Goal: Task Accomplishment & Management: Use online tool/utility

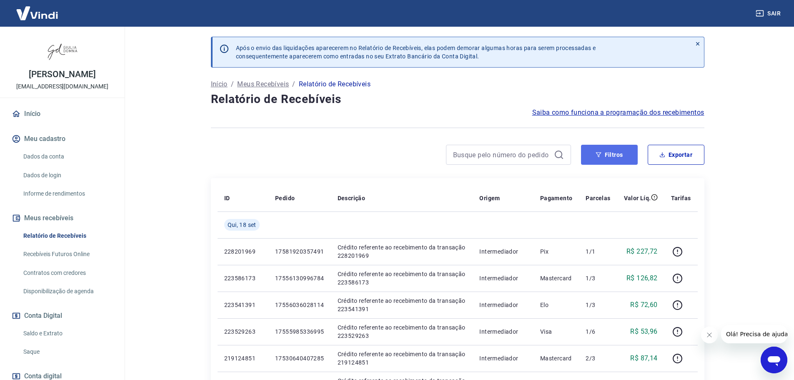
click at [619, 153] on button "Filtros" at bounding box center [609, 155] width 57 height 20
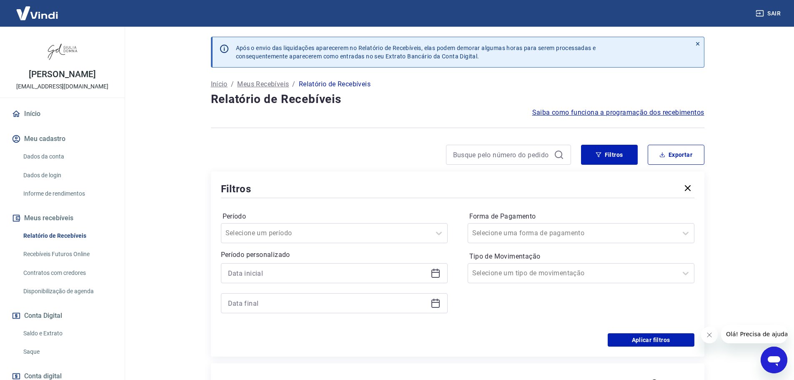
click at [439, 274] on icon at bounding box center [436, 273] width 10 height 10
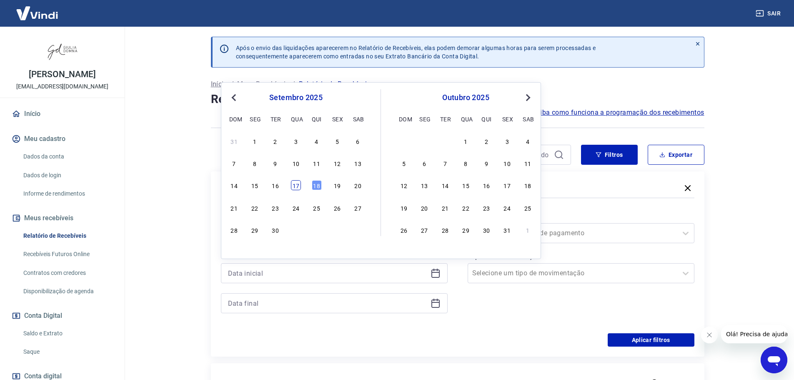
click at [295, 184] on div "17" at bounding box center [296, 185] width 10 height 10
type input "[DATE]"
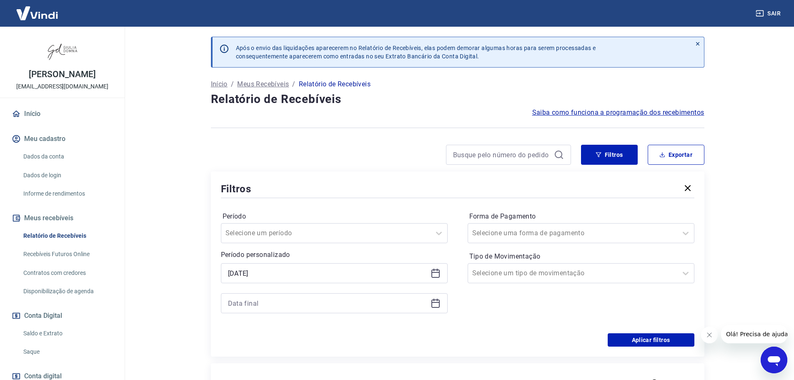
click at [435, 302] on icon at bounding box center [436, 302] width 8 height 1
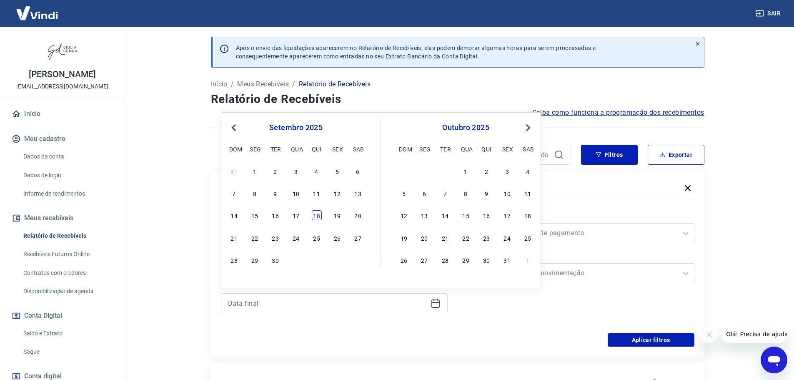
click at [314, 215] on div "18" at bounding box center [317, 215] width 10 height 10
type input "[DATE]"
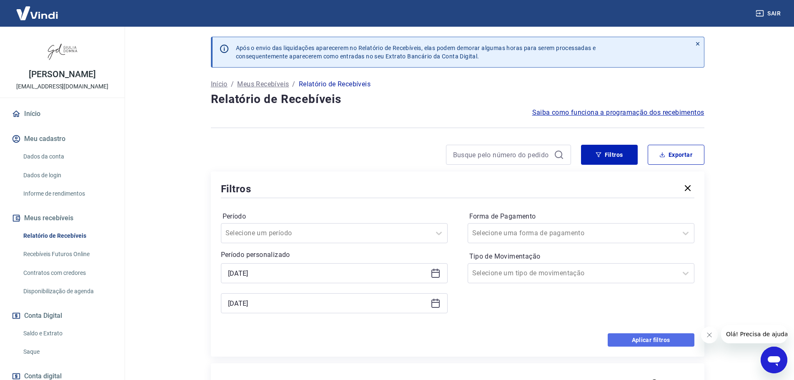
click at [660, 339] on button "Aplicar filtros" at bounding box center [651, 339] width 87 height 13
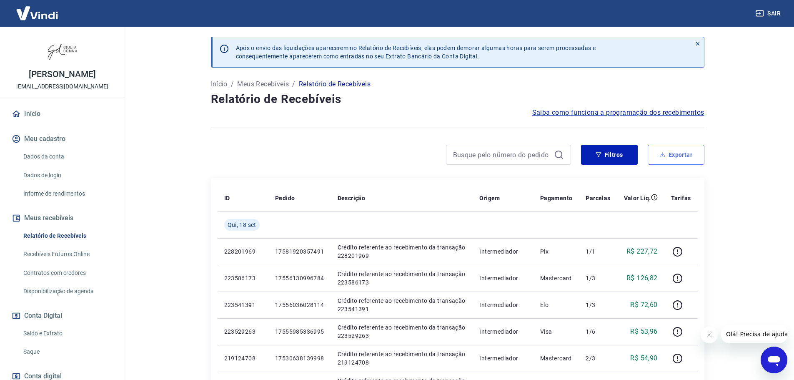
click at [689, 155] on button "Exportar" at bounding box center [676, 155] width 57 height 20
type input "[DATE]"
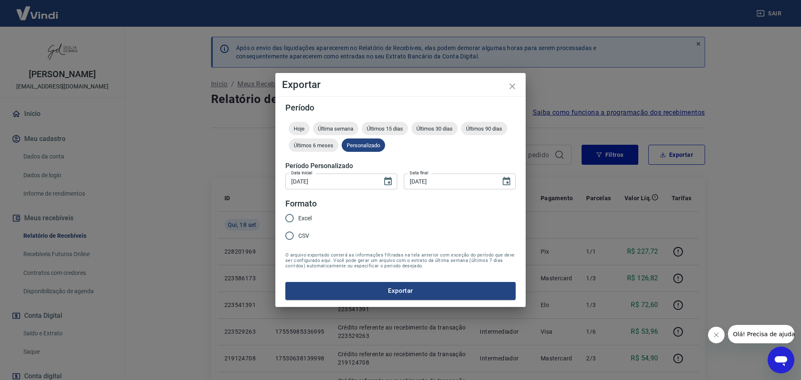
click at [289, 218] on input "Excel" at bounding box center [290, 218] width 18 height 18
radio input "true"
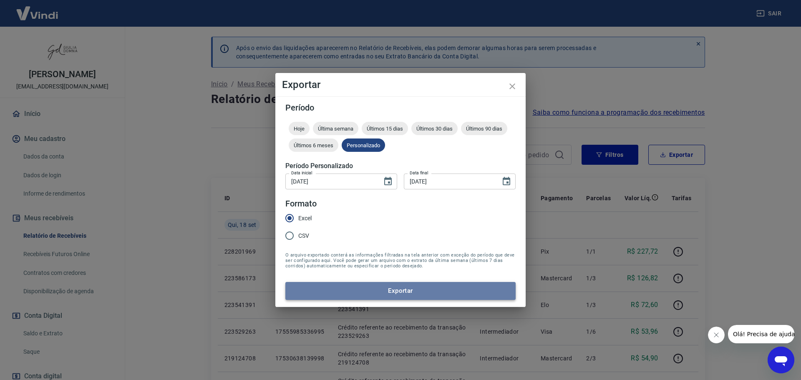
click at [441, 290] on button "Exportar" at bounding box center [400, 291] width 230 height 18
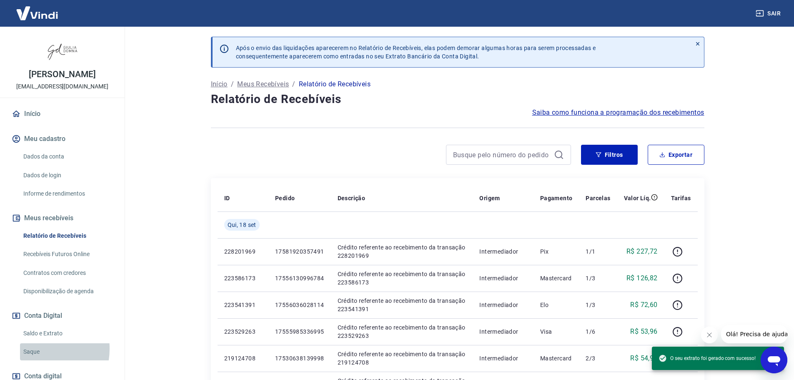
click at [34, 349] on link "Saque" at bounding box center [67, 351] width 95 height 17
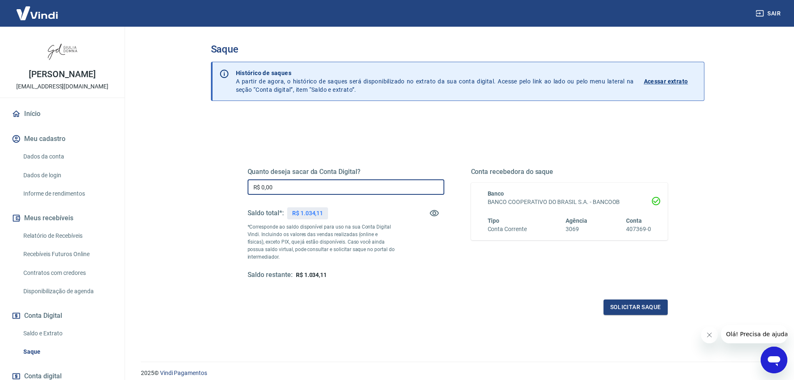
click at [342, 186] on input "R$ 0,00" at bounding box center [346, 186] width 197 height 15
type input "R$ 1.034,11"
click at [651, 306] on button "Solicitar saque" at bounding box center [636, 306] width 64 height 15
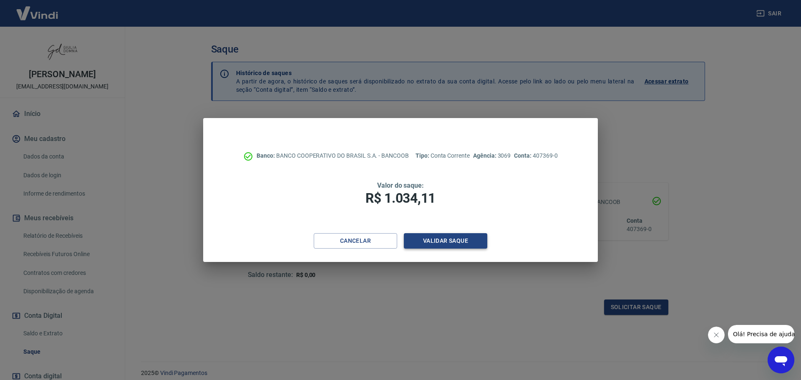
click at [452, 239] on button "Validar saque" at bounding box center [445, 240] width 83 height 15
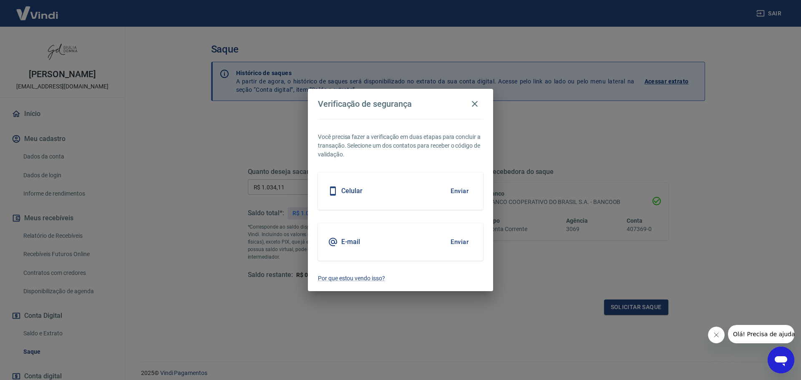
click at [465, 241] on button "Enviar" at bounding box center [459, 242] width 27 height 18
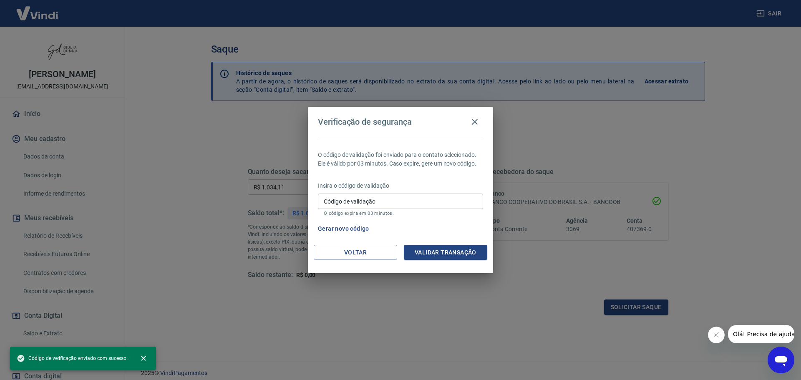
click at [378, 202] on input "Código de validação" at bounding box center [400, 200] width 165 height 15
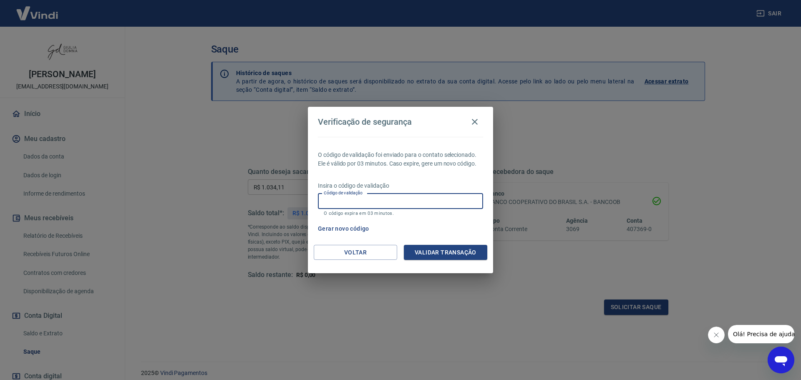
paste input "694131"
type input "694131"
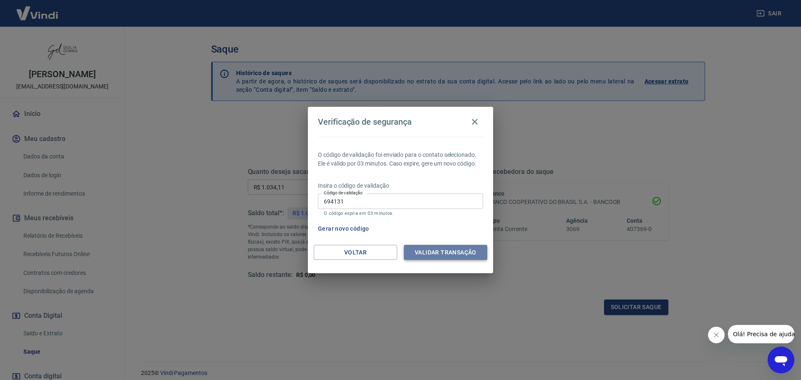
click at [441, 249] on button "Validar transação" at bounding box center [445, 252] width 83 height 15
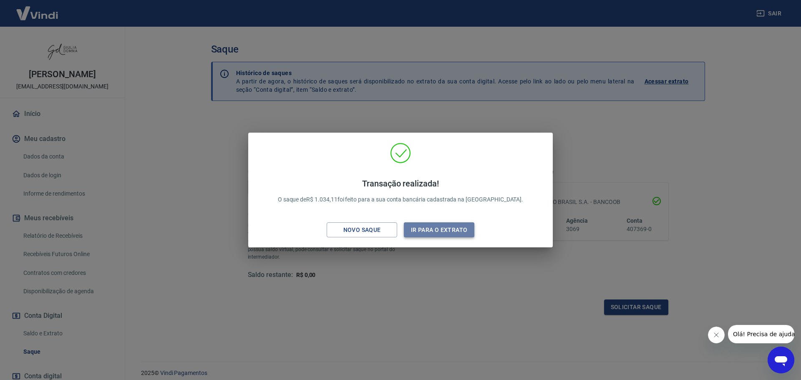
click at [446, 227] on button "Ir para o extrato" at bounding box center [439, 229] width 70 height 15
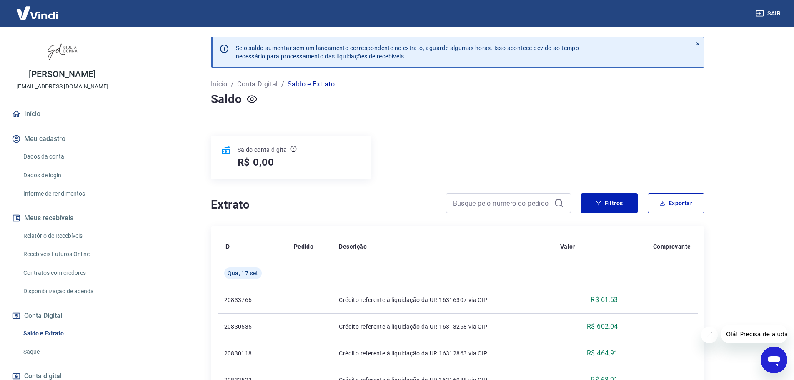
click at [32, 352] on link "Saque" at bounding box center [67, 351] width 95 height 17
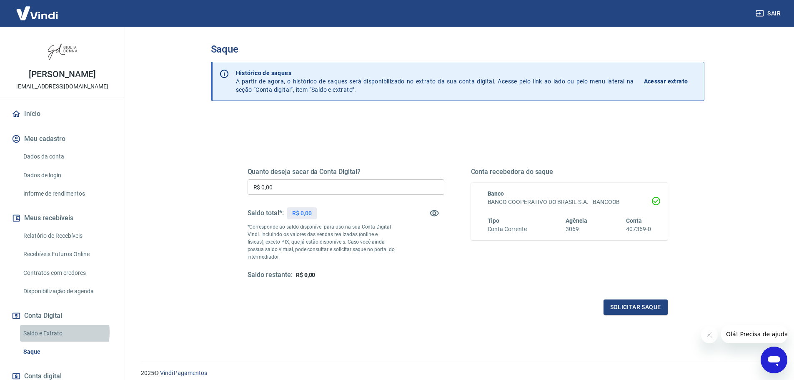
click at [43, 332] on link "Saldo e Extrato" at bounding box center [67, 333] width 95 height 17
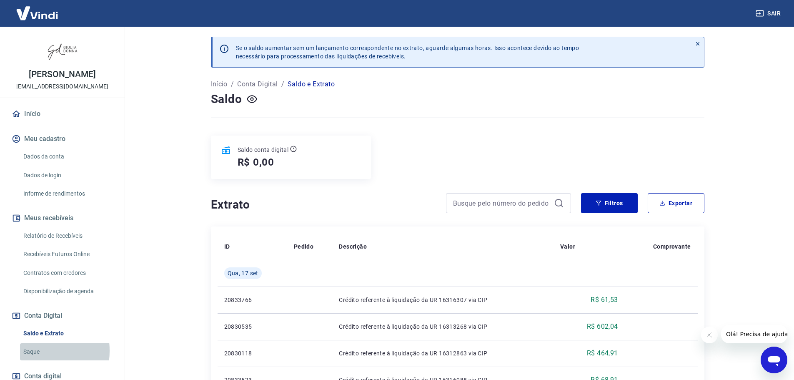
click at [31, 351] on link "Saque" at bounding box center [67, 351] width 95 height 17
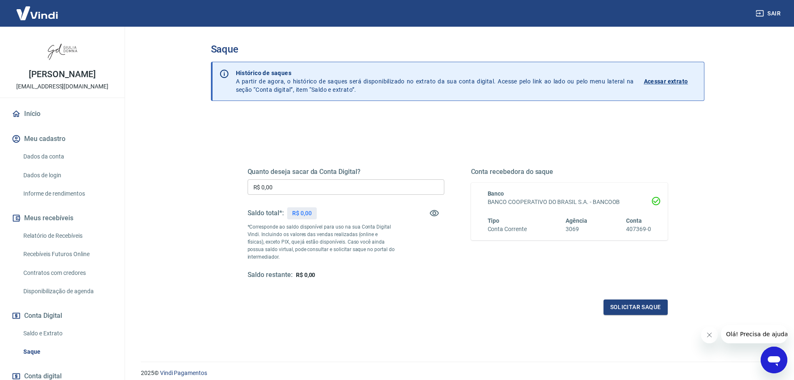
click at [36, 333] on link "Saldo e Extrato" at bounding box center [67, 333] width 95 height 17
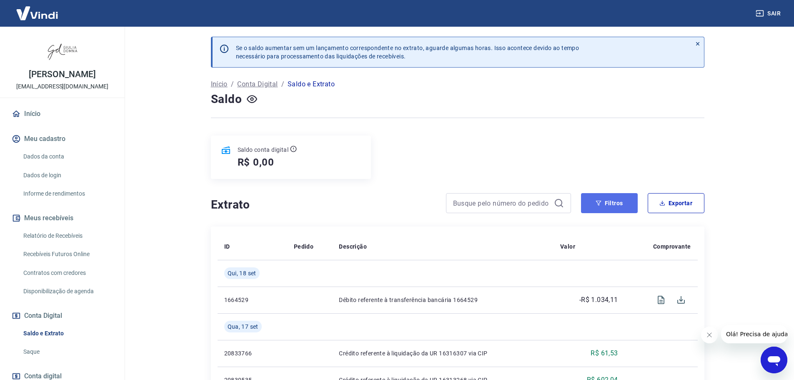
click at [613, 203] on button "Filtros" at bounding box center [609, 203] width 57 height 20
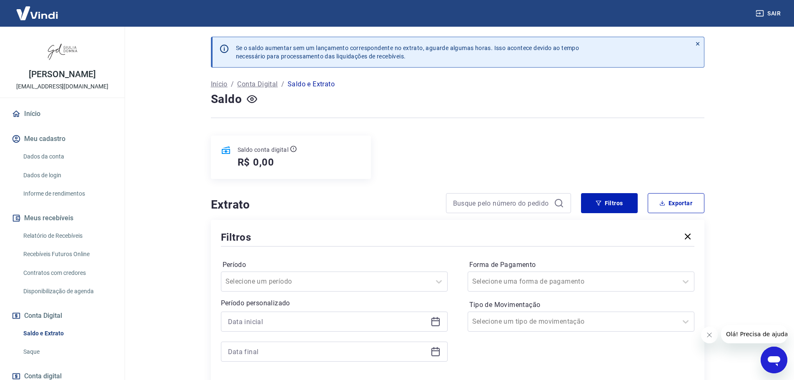
click at [436, 322] on icon at bounding box center [436, 321] width 10 height 10
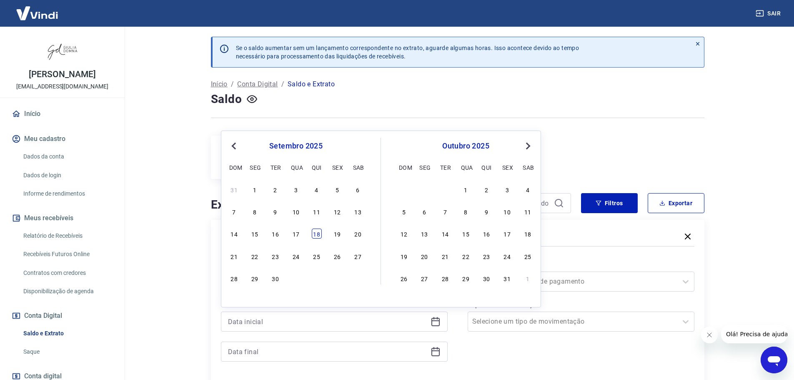
click at [314, 233] on div "18" at bounding box center [317, 233] width 10 height 10
type input "[DATE]"
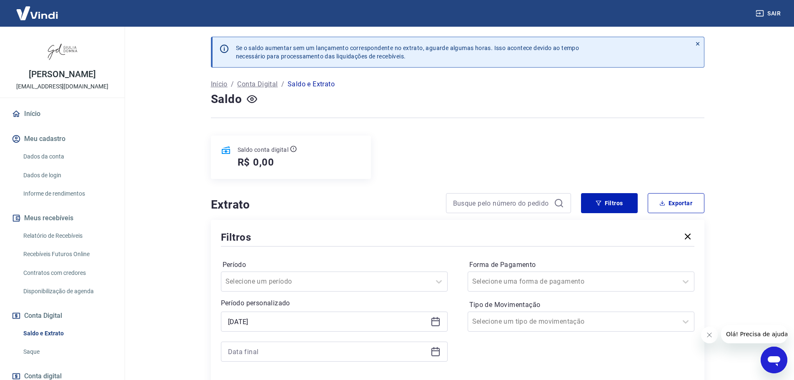
click at [437, 351] on icon at bounding box center [436, 351] width 10 height 10
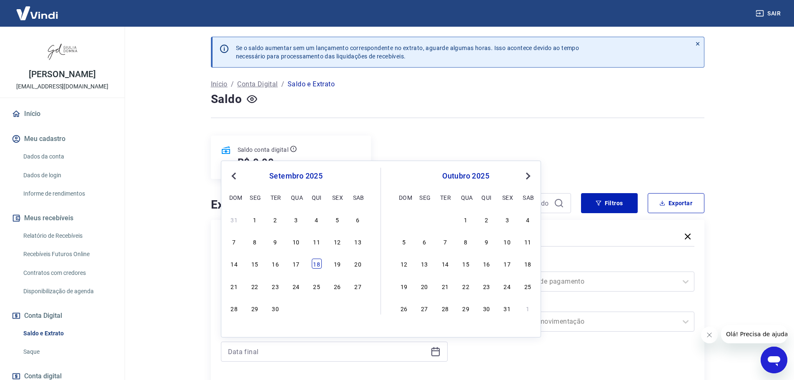
click at [316, 264] on div "18" at bounding box center [317, 263] width 10 height 10
type input "[DATE]"
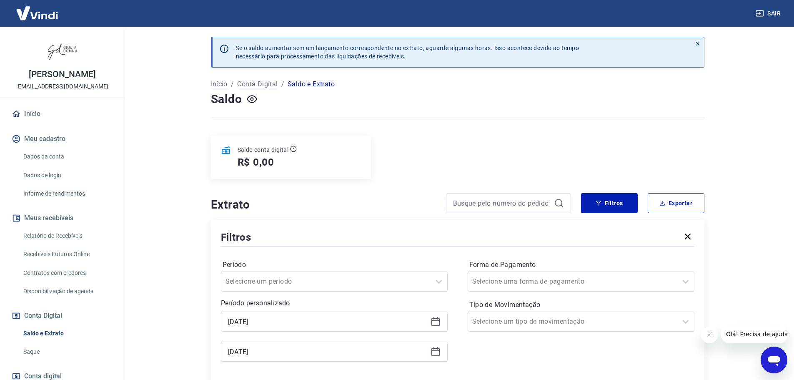
scroll to position [83, 0]
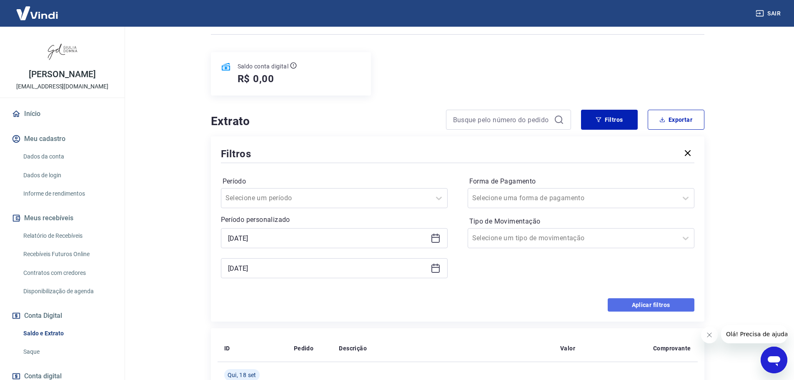
click at [658, 305] on button "Aplicar filtros" at bounding box center [651, 304] width 87 height 13
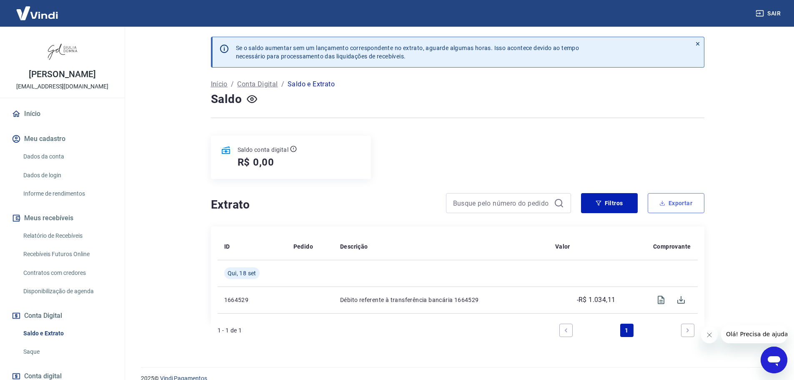
click at [692, 199] on button "Exportar" at bounding box center [676, 203] width 57 height 20
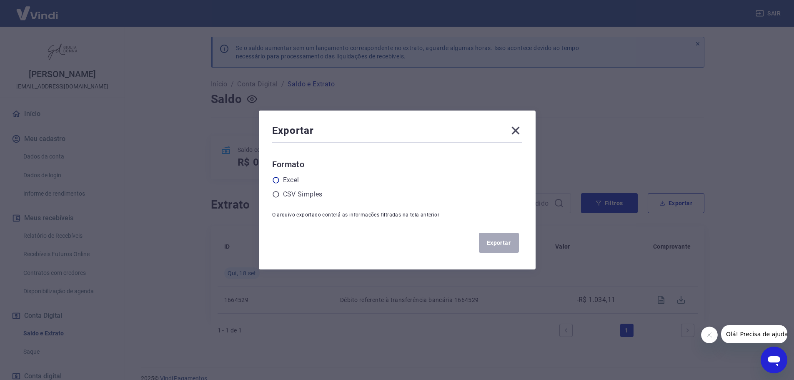
click at [278, 181] on icon at bounding box center [276, 180] width 8 height 8
click at [0, 0] on input "radio" at bounding box center [0, 0] width 0 height 0
click at [509, 242] on button "Exportar" at bounding box center [499, 243] width 40 height 20
